Goal: Transaction & Acquisition: Purchase product/service

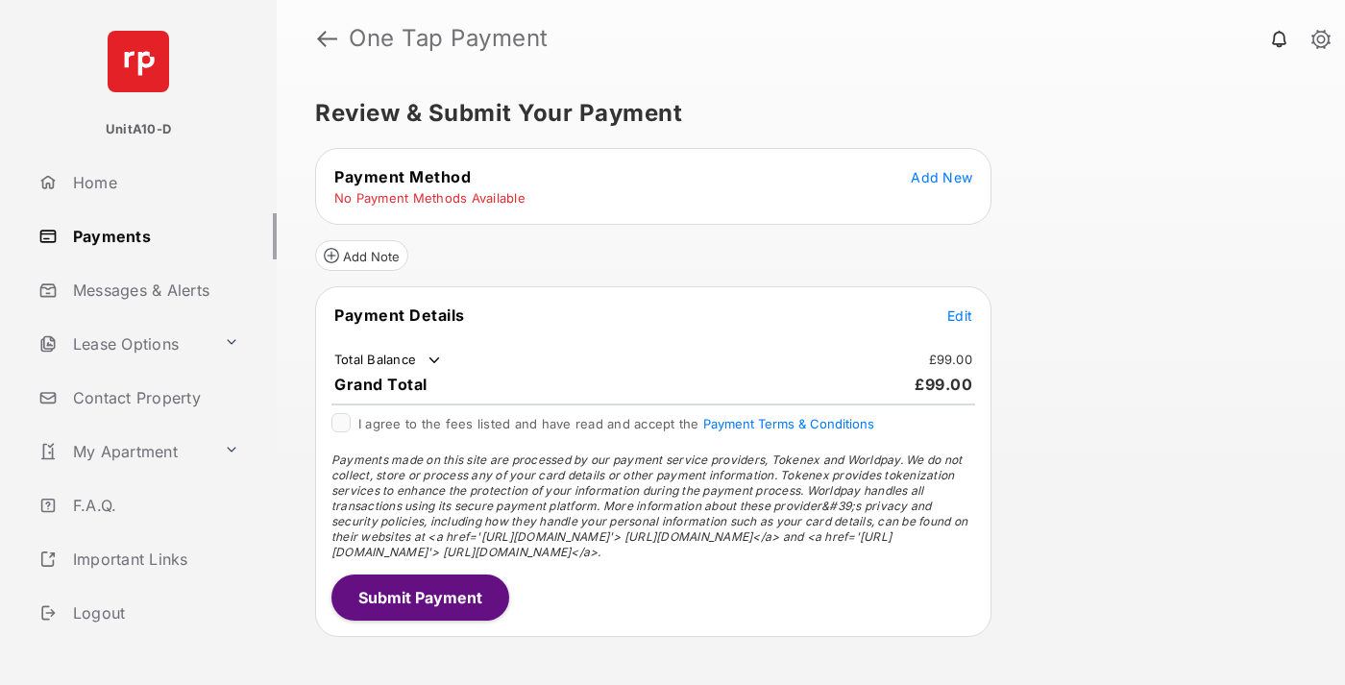
click at [941, 177] on span "Add New" at bounding box center [941, 177] width 61 height 16
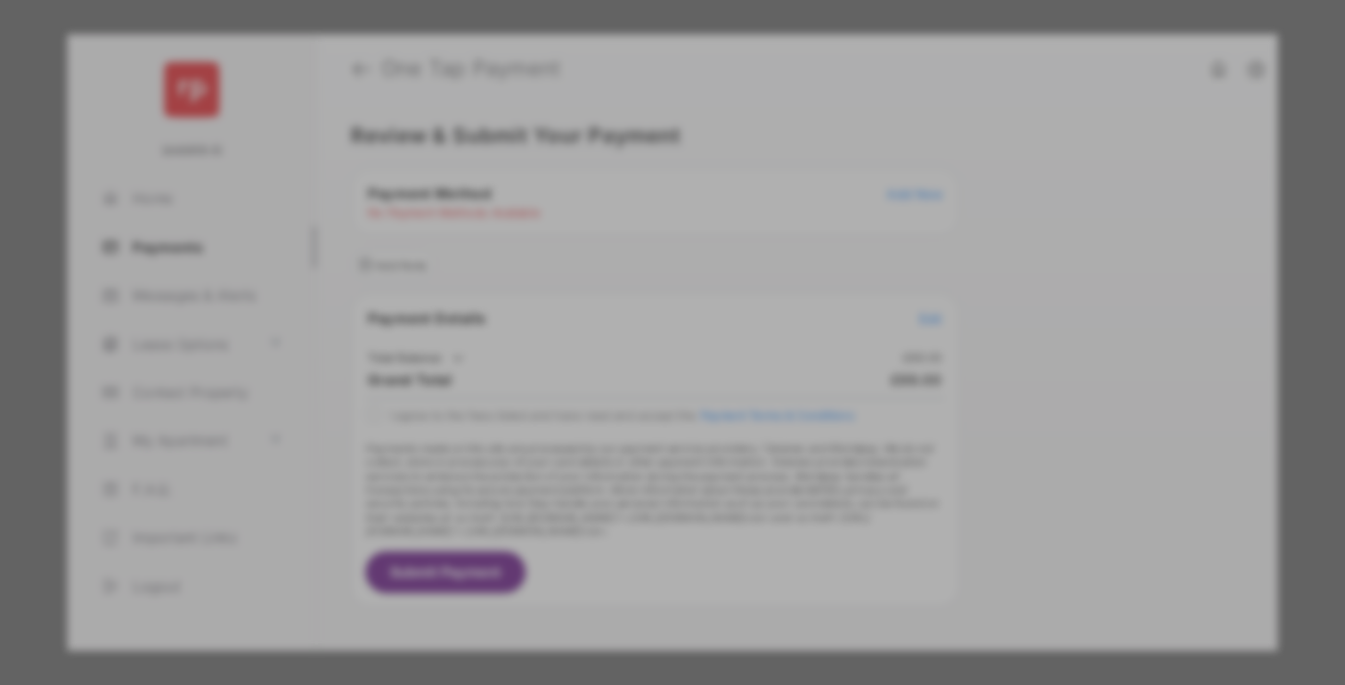
click at [669, 350] on div "BACS Direct Debit" at bounding box center [672, 349] width 430 height 37
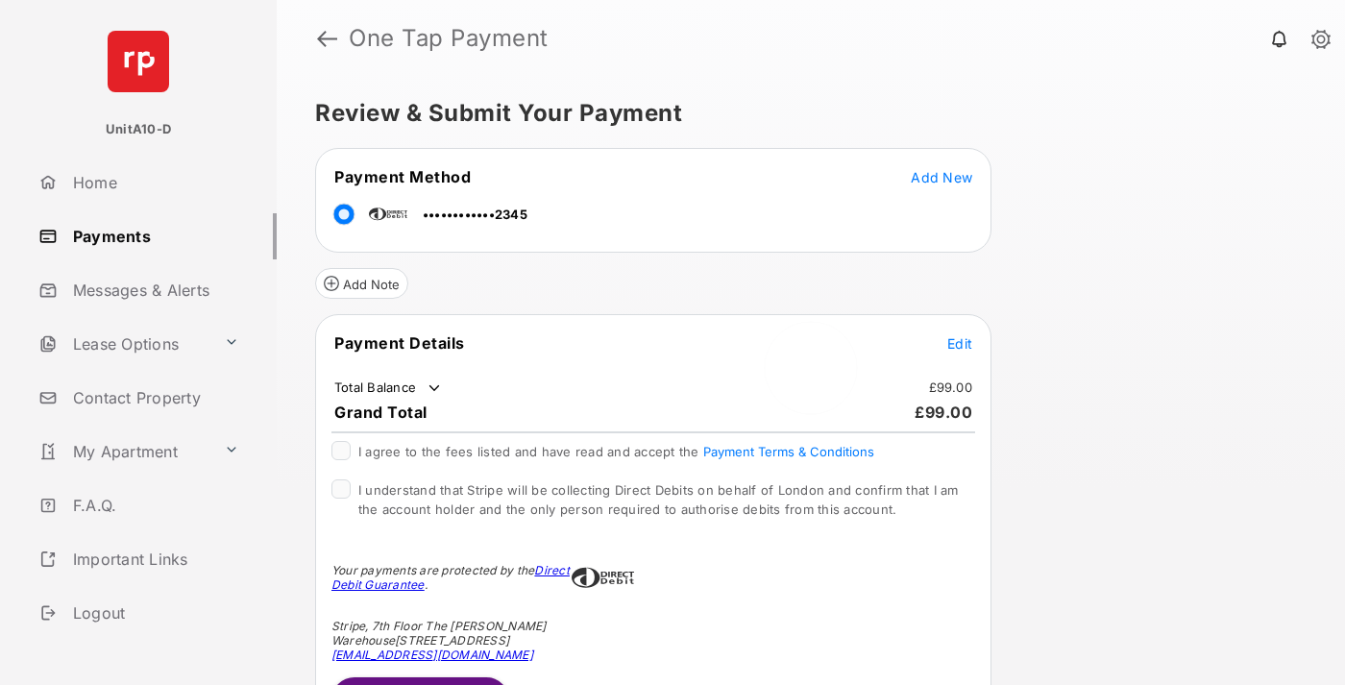
click at [960, 343] on span "Edit" at bounding box center [959, 343] width 25 height 16
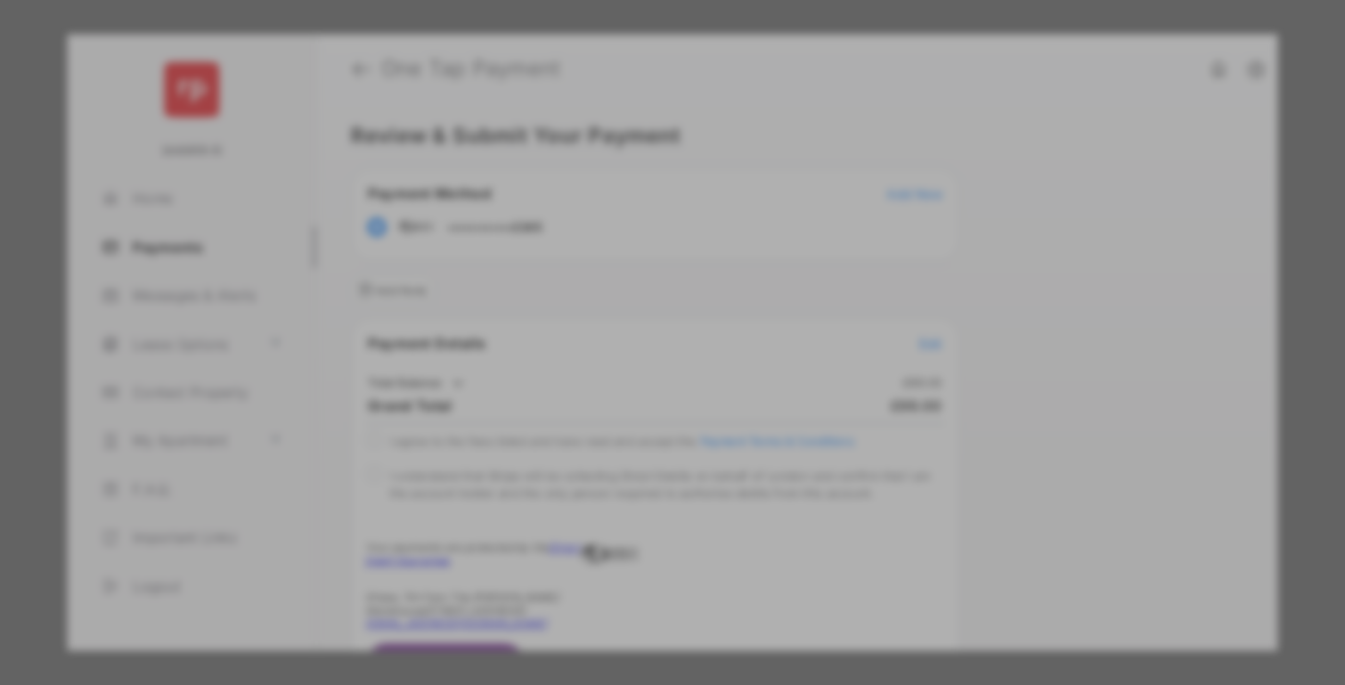
click at [637, 381] on div "Other Amount" at bounding box center [636, 386] width 311 height 33
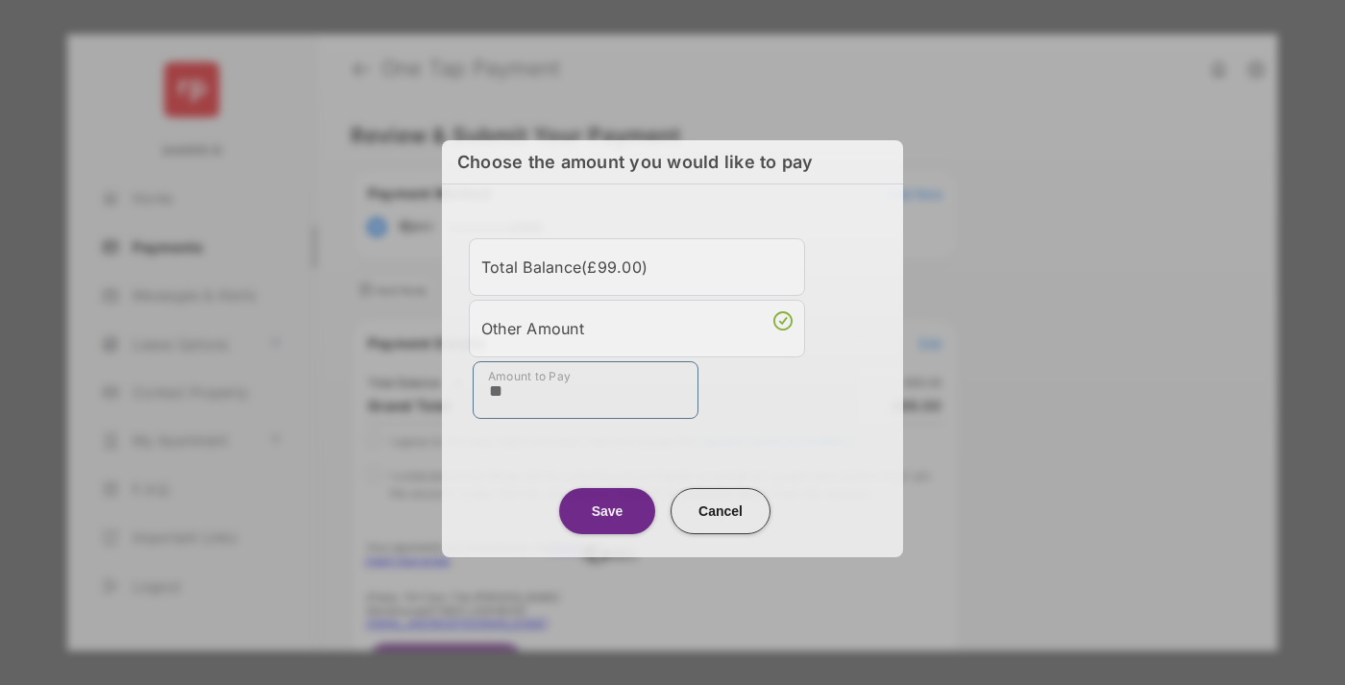
type input "**"
click at [607, 510] on button "Save" at bounding box center [607, 511] width 96 height 46
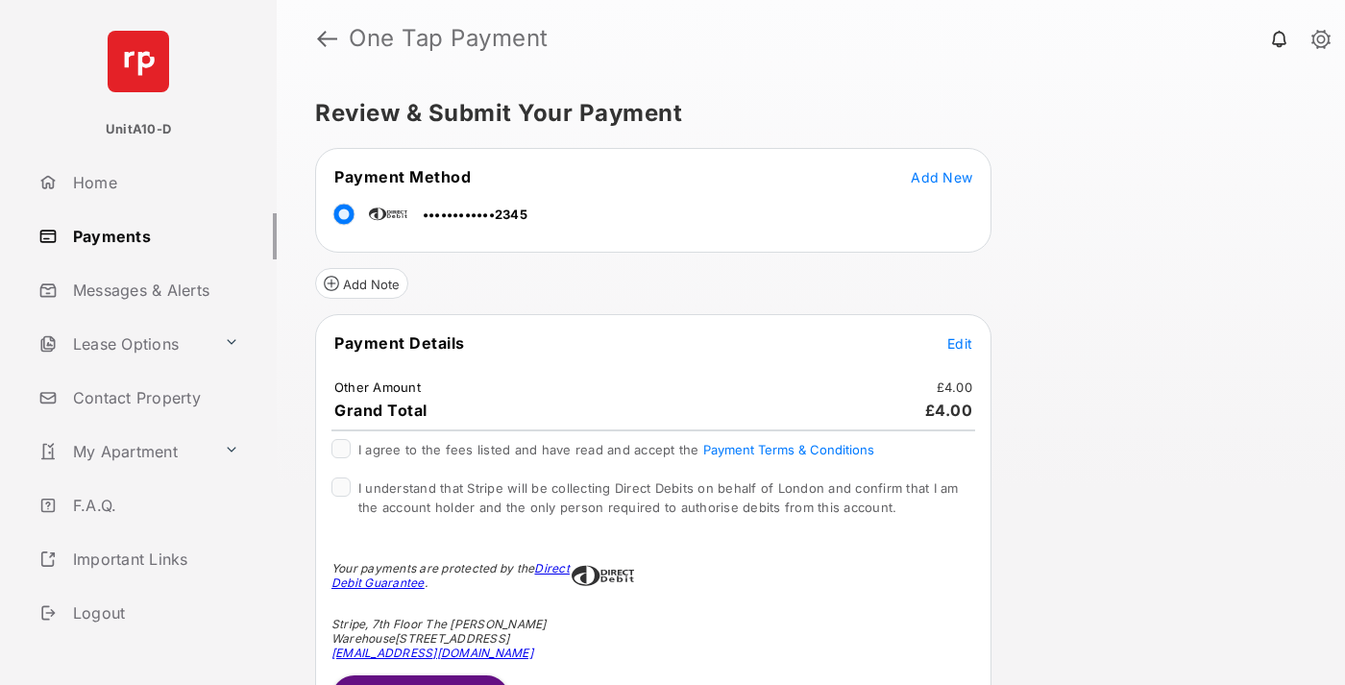
click at [960, 343] on span "Edit" at bounding box center [959, 343] width 25 height 16
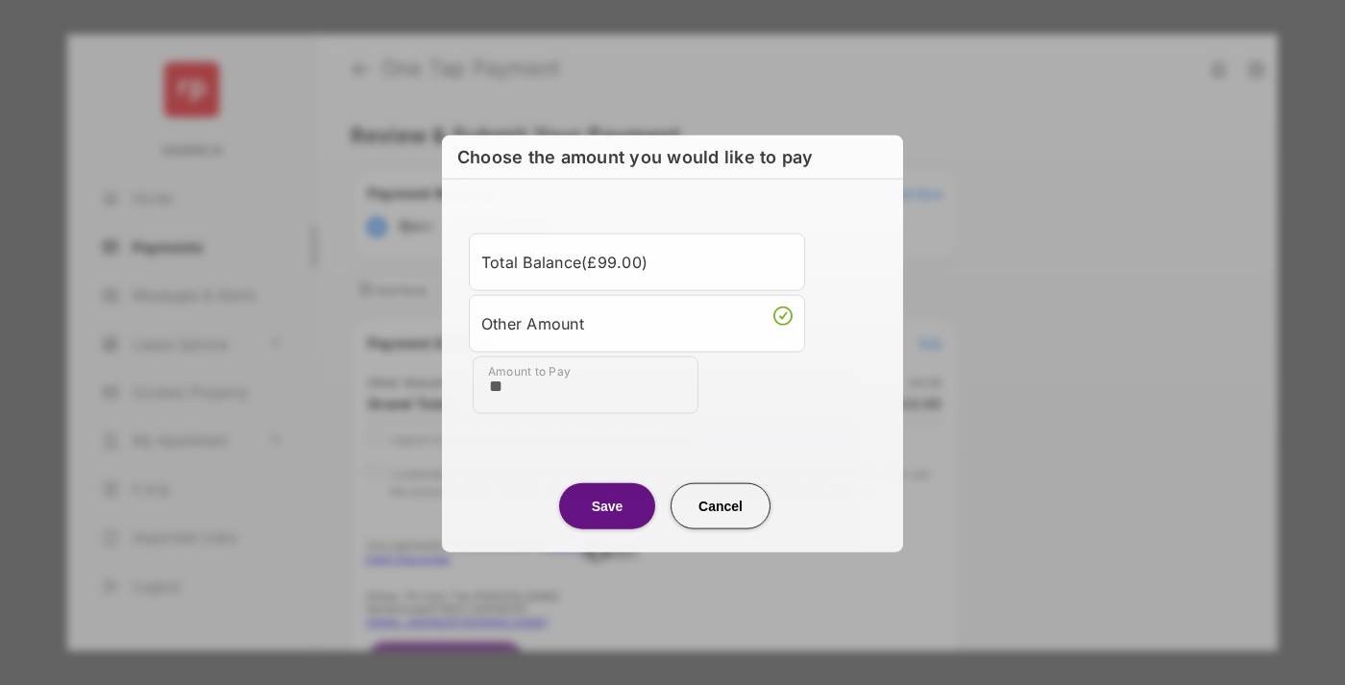
click at [607, 504] on button "Save" at bounding box center [607, 505] width 96 height 46
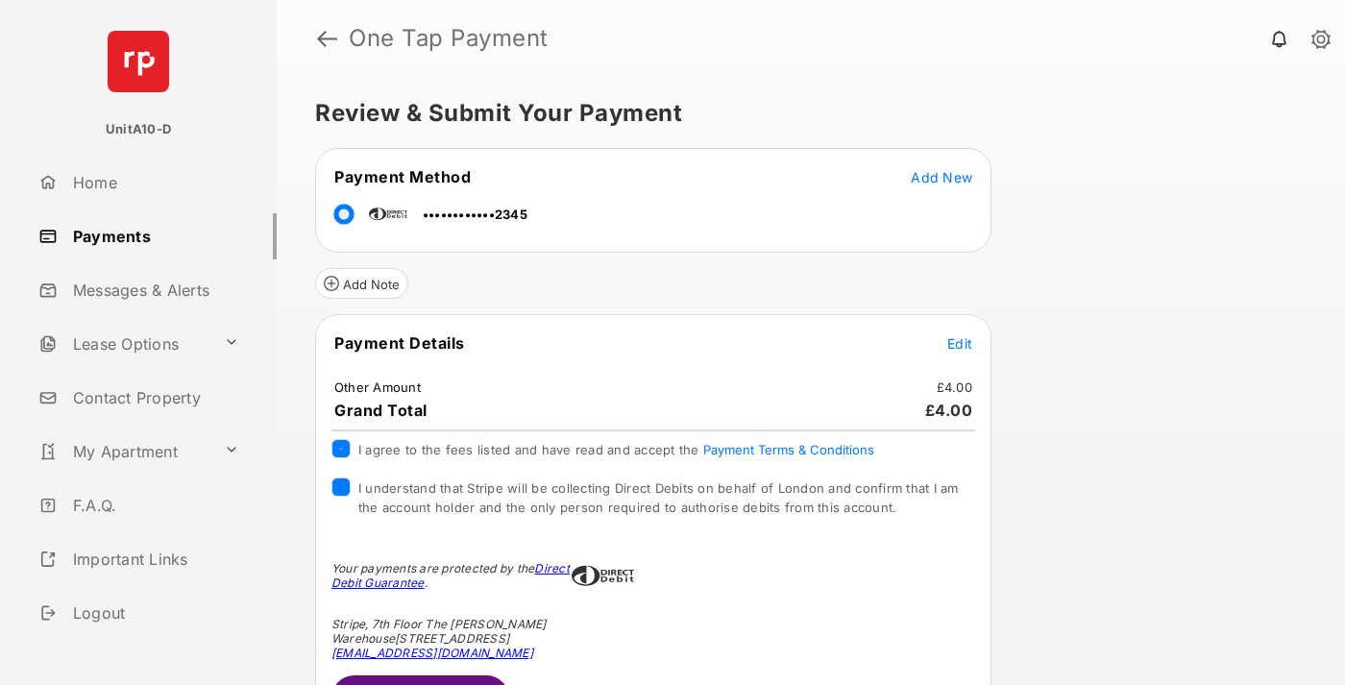
click at [419, 679] on button "Submit Payment" at bounding box center [420, 698] width 178 height 46
